Goal: Use online tool/utility: Use online tool/utility

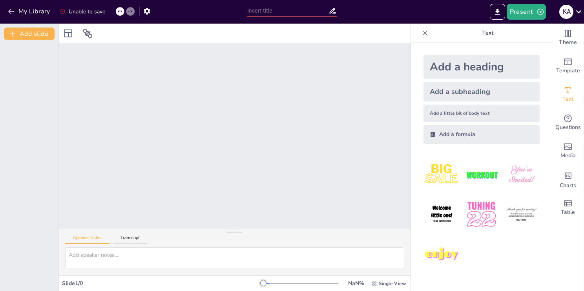
click at [124, 234] on div "Speaker Notes Transcript" at bounding box center [235, 237] width 352 height 19
click at [91, 238] on button "Speaker Notes" at bounding box center [87, 239] width 44 height 9
click at [189, 74] on div at bounding box center [235, 135] width 352 height 185
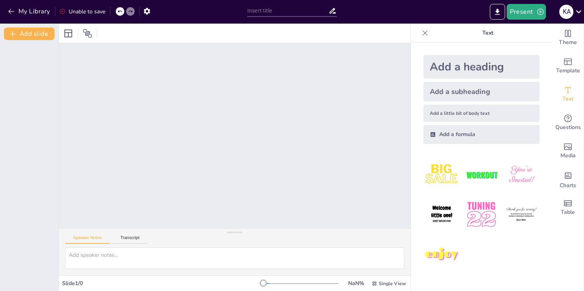
click at [189, 74] on div at bounding box center [235, 135] width 352 height 185
click at [124, 240] on button "Transcript" at bounding box center [130, 239] width 35 height 9
click at [94, 239] on button "Speaker Notes" at bounding box center [87, 239] width 44 height 9
click at [119, 254] on textarea at bounding box center [234, 258] width 339 height 22
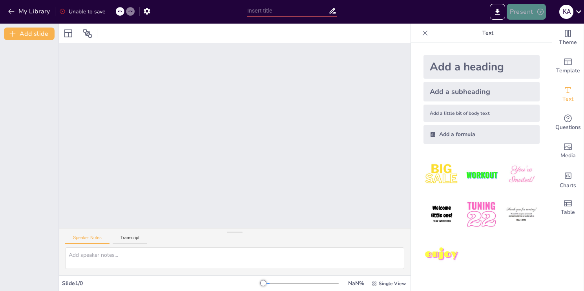
click at [522, 15] on button "Present" at bounding box center [526, 12] width 39 height 16
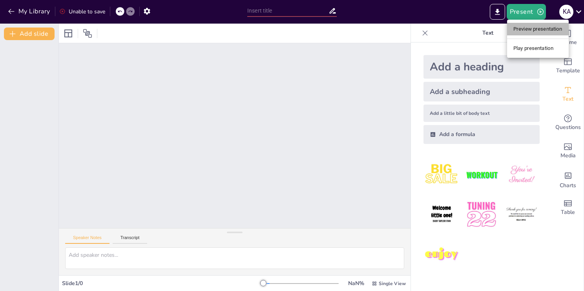
click at [522, 30] on li "Preview presentation" at bounding box center [538, 29] width 62 height 13
